Goal: Task Accomplishment & Management: Manage account settings

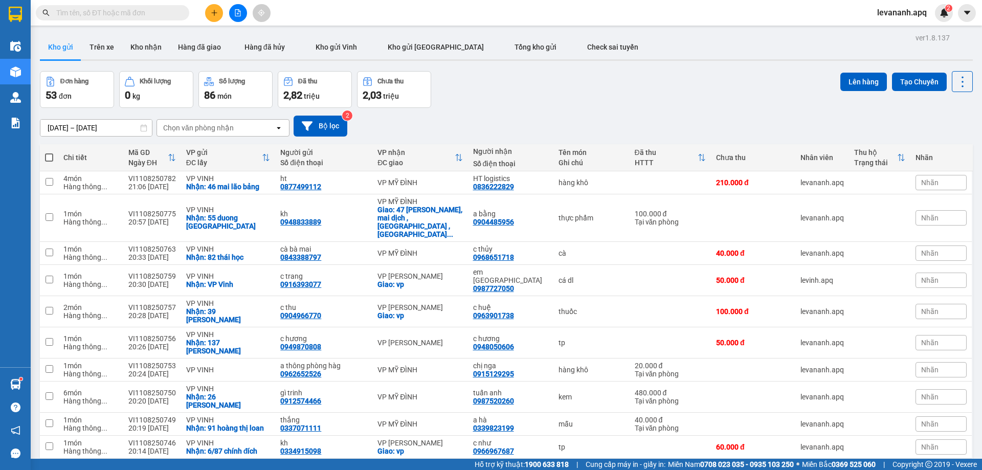
drag, startPoint x: 14, startPoint y: 20, endPoint x: 208, endPoint y: 468, distance: 487.6
click at [14, 20] on img at bounding box center [15, 14] width 13 height 15
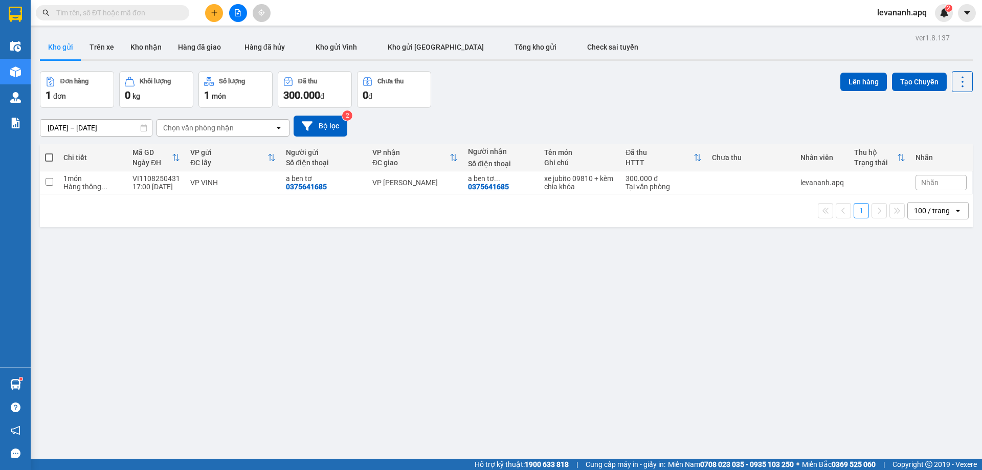
click at [910, 20] on div "levananh.apq 2" at bounding box center [911, 13] width 84 height 18
click at [897, 14] on span "levananh.apq" at bounding box center [902, 12] width 66 height 13
click at [897, 28] on span "Đăng xuất" at bounding box center [907, 31] width 43 height 11
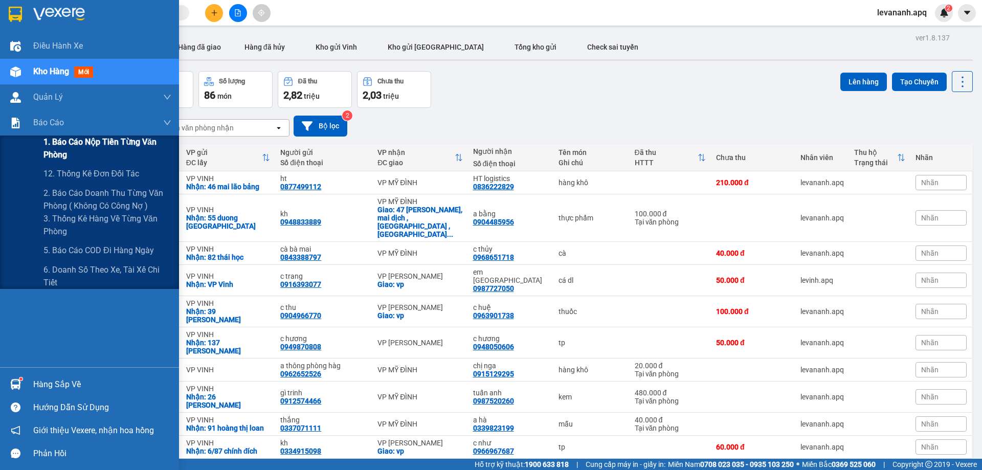
click at [60, 148] on span "1. Báo cáo nộp tiền từng văn phòng" at bounding box center [107, 149] width 128 height 26
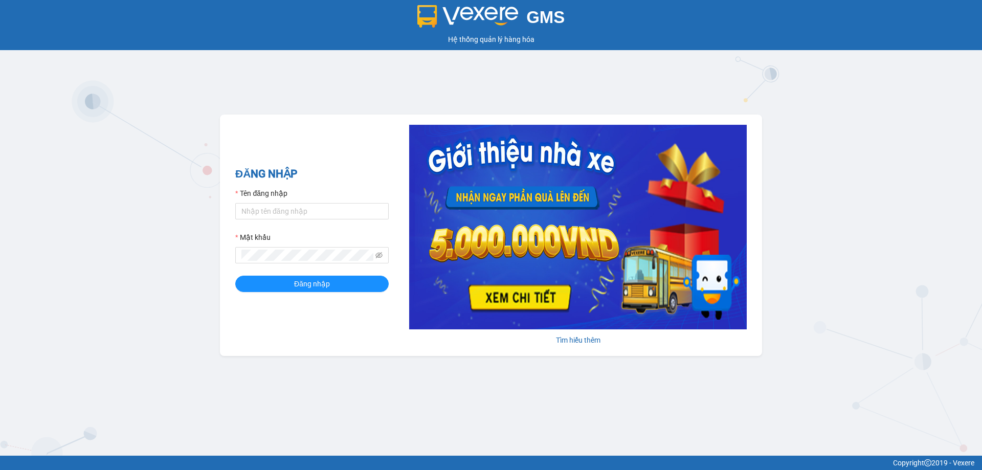
click at [585, 76] on div "GMS Hệ thống quản lý hàng hóa ĐĂNG NHẬP Tên đăng nhập Mật khẩu Đăng nhập Tìm hi…" at bounding box center [491, 228] width 982 height 456
drag, startPoint x: 317, startPoint y: 413, endPoint x: 574, endPoint y: 261, distance: 297.7
click at [317, 413] on div "GMS Hệ thống quản lý hàng hóa ĐĂNG NHẬP Tên đăng nhập Mật khẩu Đăng nhập Tìm hi…" at bounding box center [491, 228] width 982 height 456
